Goal: Information Seeking & Learning: Compare options

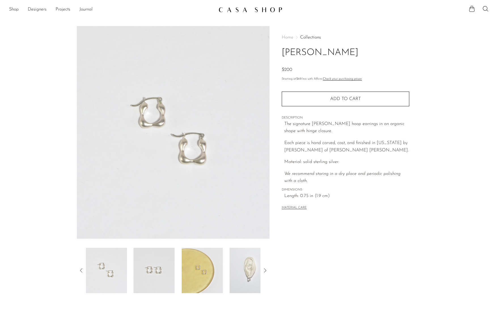
click at [160, 273] on img at bounding box center [154, 270] width 41 height 45
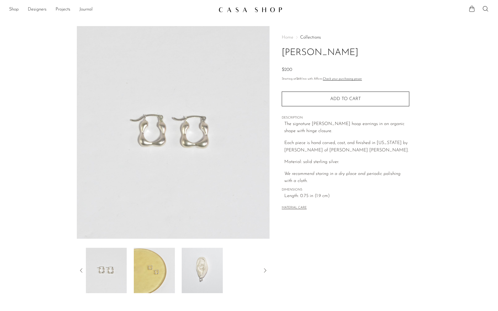
click at [162, 271] on img at bounding box center [154, 270] width 41 height 45
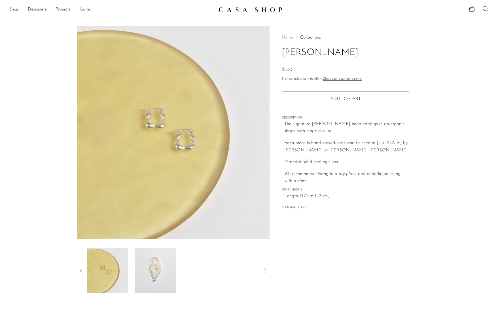
click at [167, 270] on img at bounding box center [155, 270] width 41 height 45
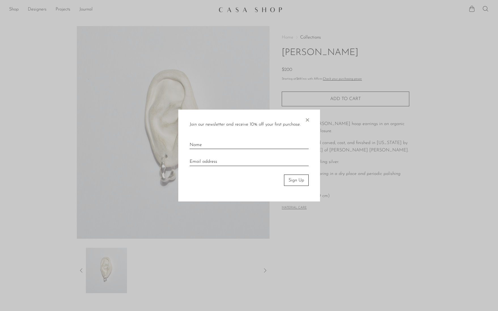
click at [227, 35] on div at bounding box center [249, 155] width 498 height 311
click at [308, 115] on span "×" at bounding box center [307, 118] width 6 height 18
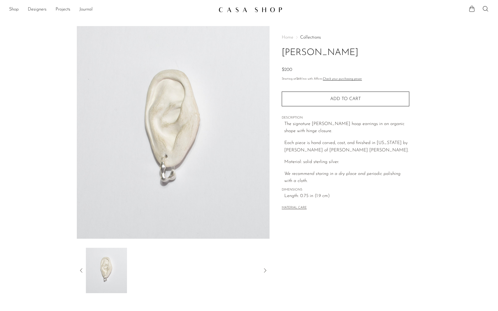
click at [238, 9] on img at bounding box center [251, 10] width 64 height 6
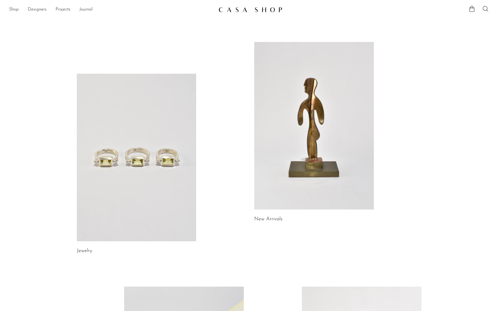
click at [148, 177] on link at bounding box center [137, 158] width 120 height 168
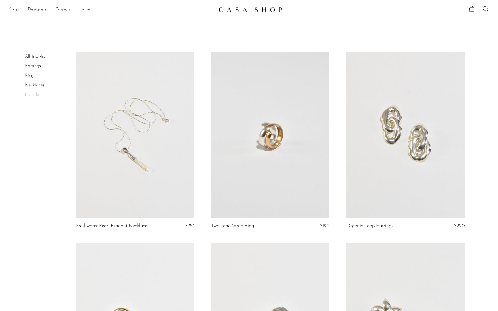
click at [141, 147] on link at bounding box center [135, 135] width 118 height 166
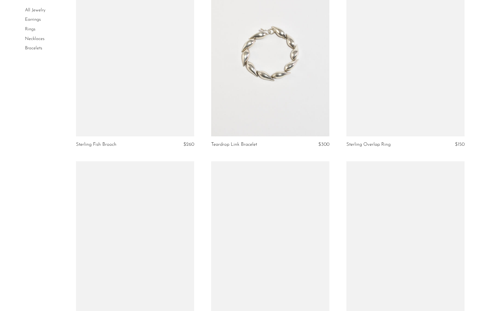
scroll to position [654, 0]
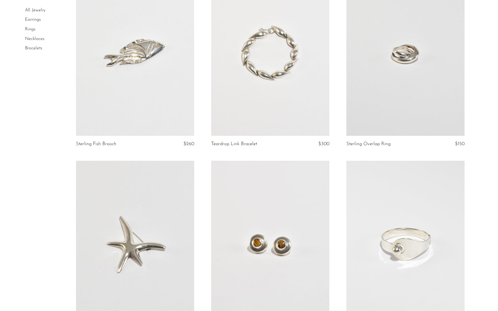
click at [266, 76] on link at bounding box center [270, 53] width 118 height 166
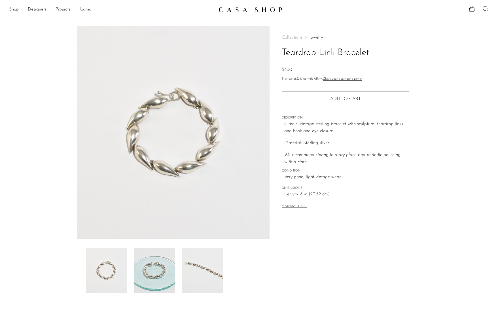
click at [199, 270] on img at bounding box center [202, 270] width 41 height 45
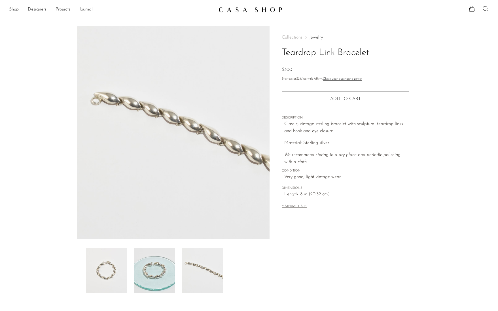
click at [156, 272] on img at bounding box center [154, 270] width 41 height 45
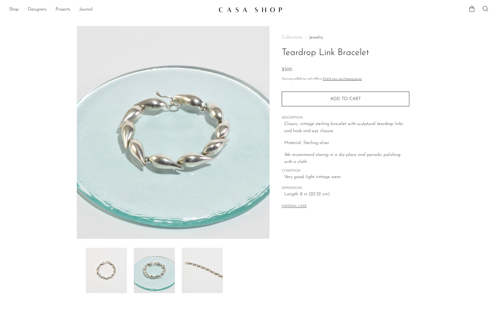
click at [115, 273] on img at bounding box center [106, 270] width 41 height 45
